Goal: Information Seeking & Learning: Understand process/instructions

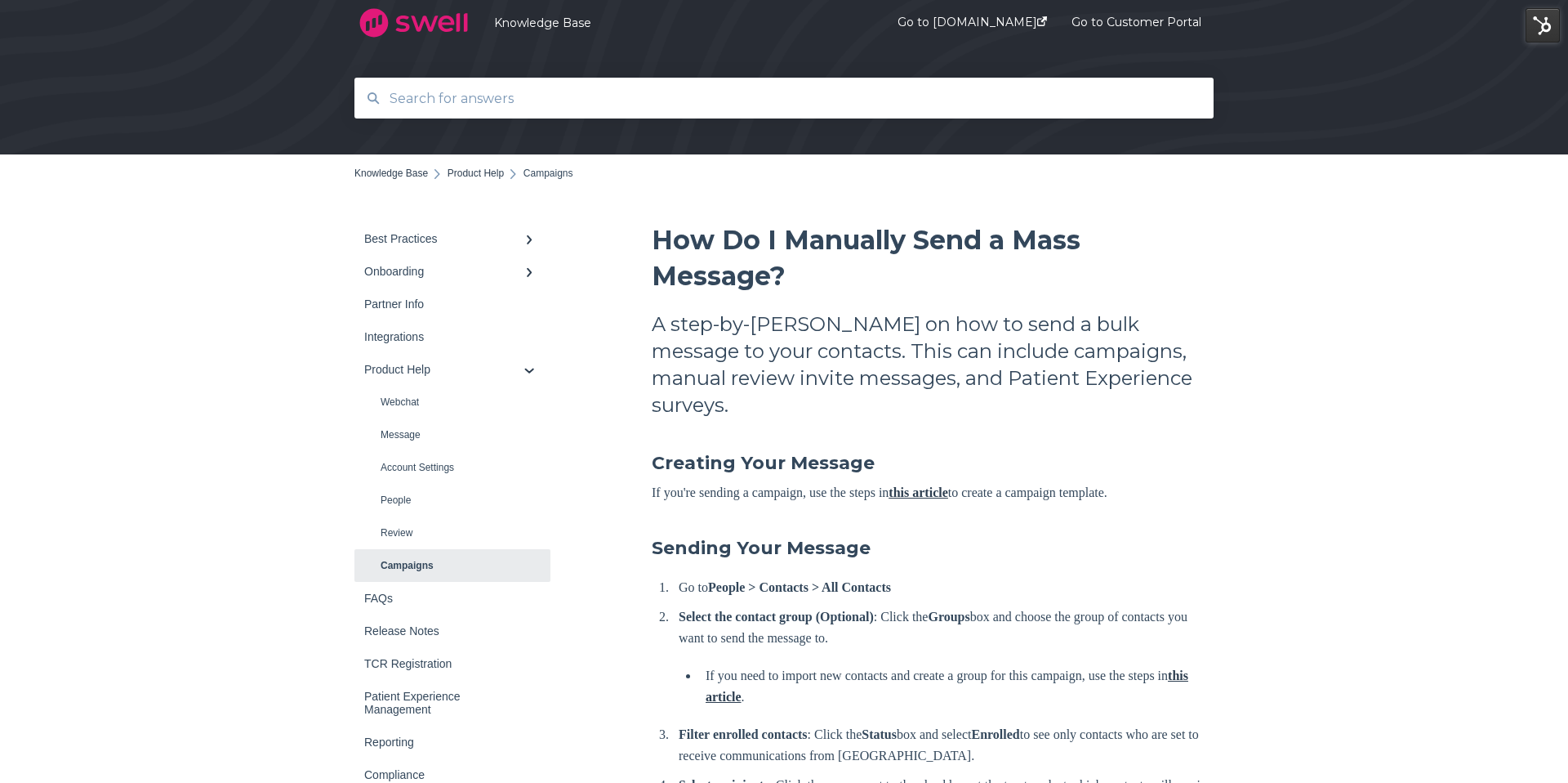
scroll to position [50, 0]
